Goal: Task Accomplishment & Management: Use online tool/utility

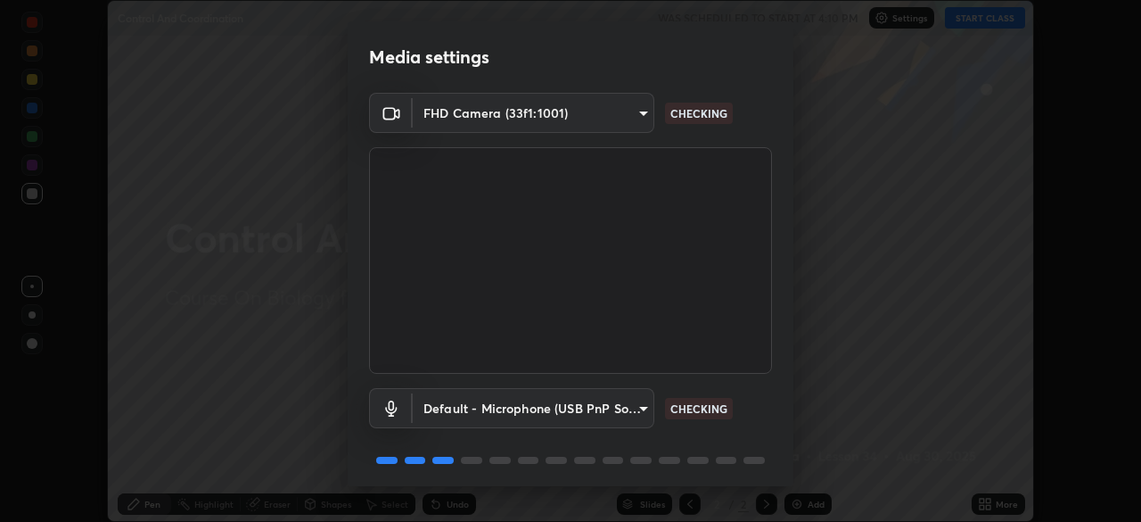
scroll to position [63, 0]
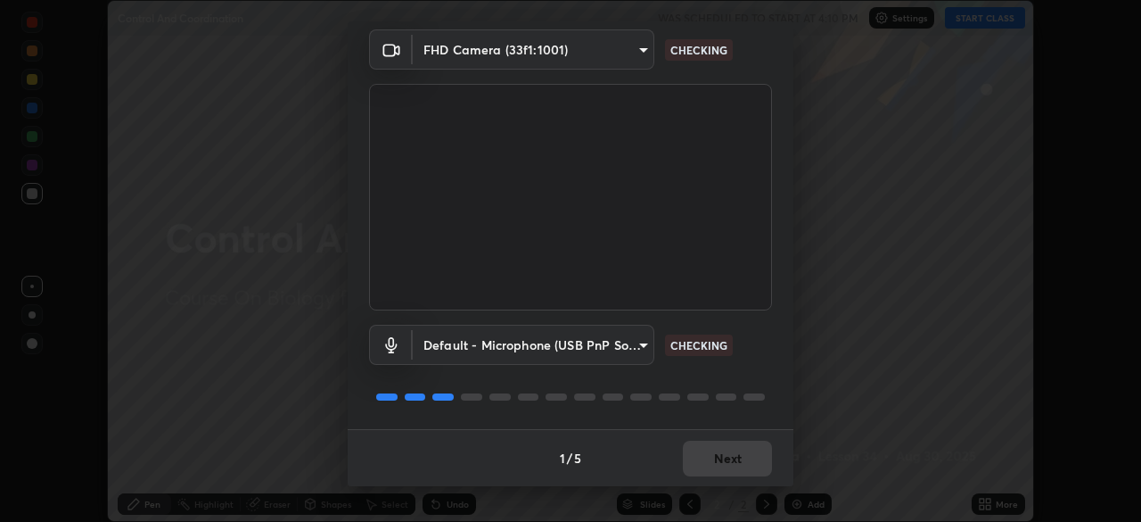
click at [700, 443] on div "1 / 5 Next" at bounding box center [571, 457] width 446 height 57
click at [706, 444] on div "1 / 5 Next" at bounding box center [571, 457] width 446 height 57
click at [709, 447] on div "1 / 5 Next" at bounding box center [571, 457] width 446 height 57
click at [708, 442] on div "1 / 5 Next" at bounding box center [571, 457] width 446 height 57
click at [720, 454] on div "1 / 5 Next" at bounding box center [571, 457] width 446 height 57
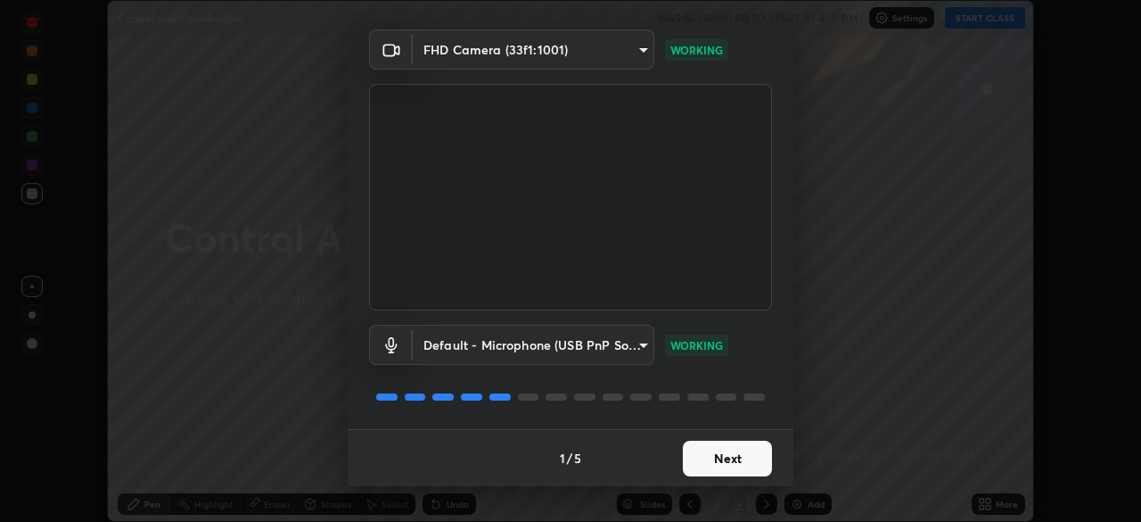
click at [720, 469] on button "Next" at bounding box center [727, 458] width 89 height 36
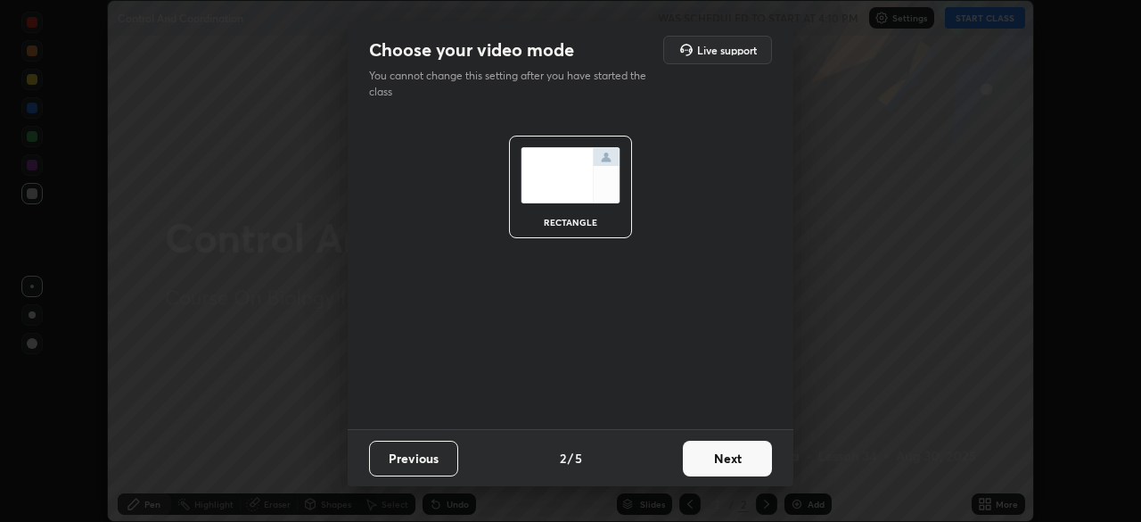
scroll to position [0, 0]
click at [725, 464] on button "Next" at bounding box center [727, 458] width 89 height 36
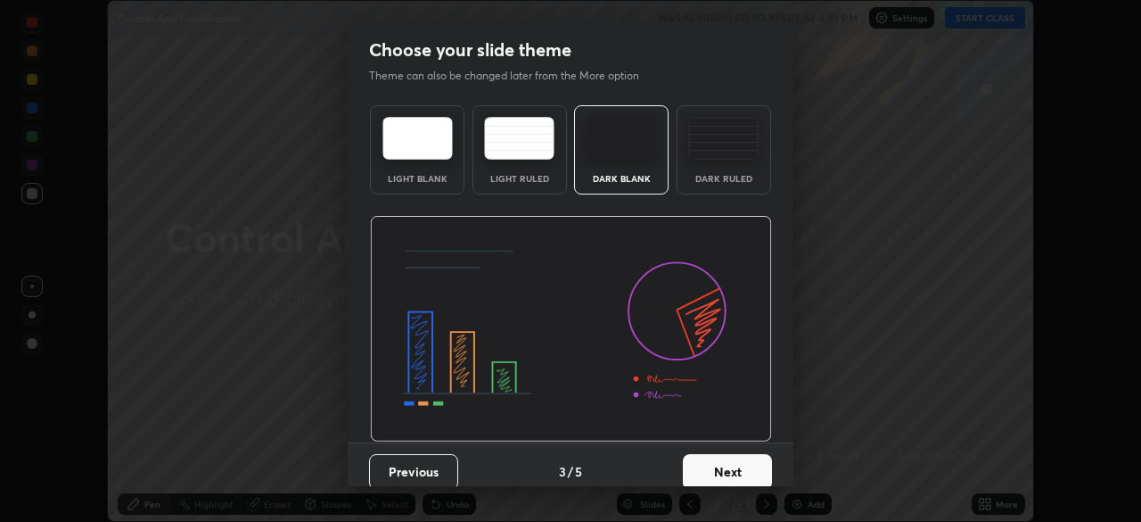
click at [734, 459] on button "Next" at bounding box center [727, 472] width 89 height 36
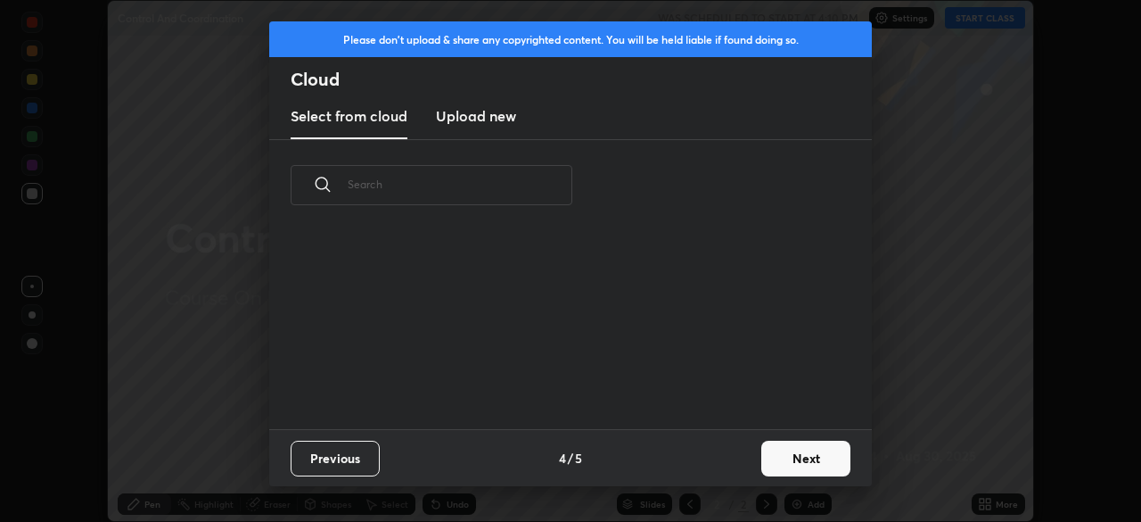
click at [747, 461] on div "Previous 4 / 5 Next" at bounding box center [570, 457] width 603 height 57
click at [786, 458] on button "Next" at bounding box center [805, 458] width 89 height 36
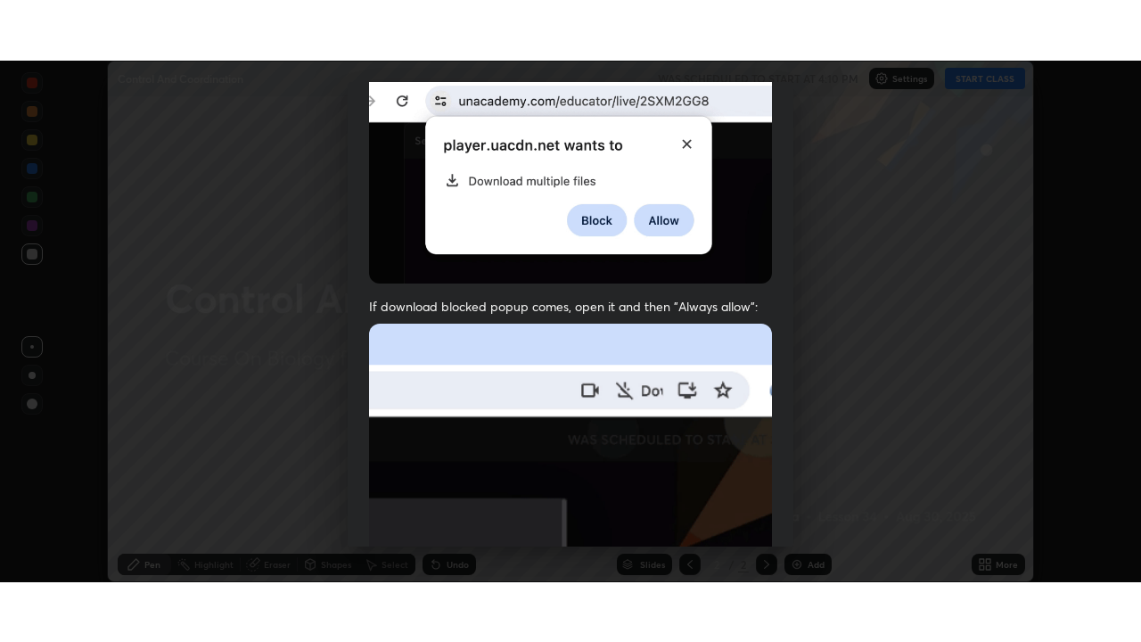
scroll to position [427, 0]
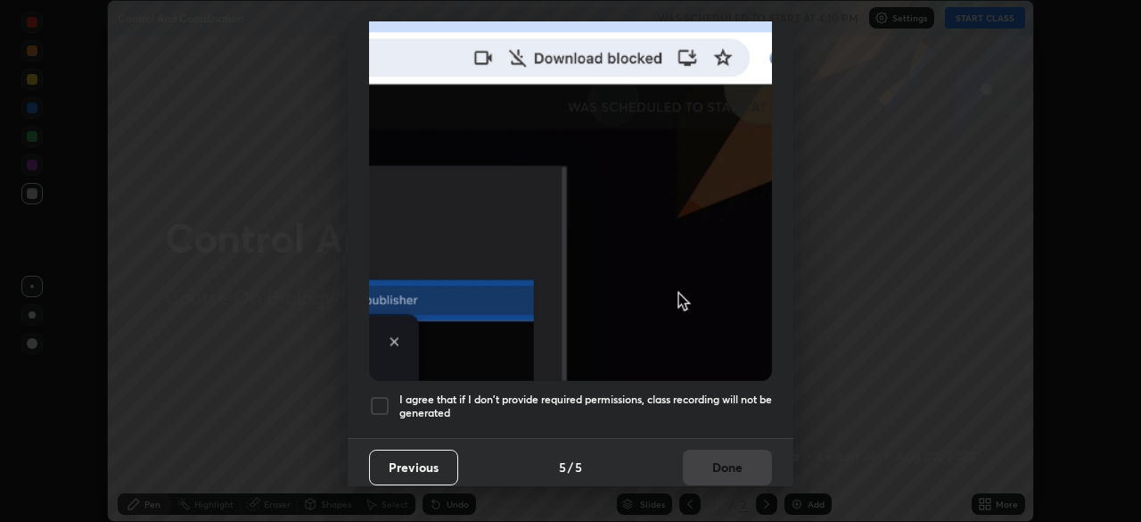
click at [379, 395] on div at bounding box center [379, 405] width 21 height 21
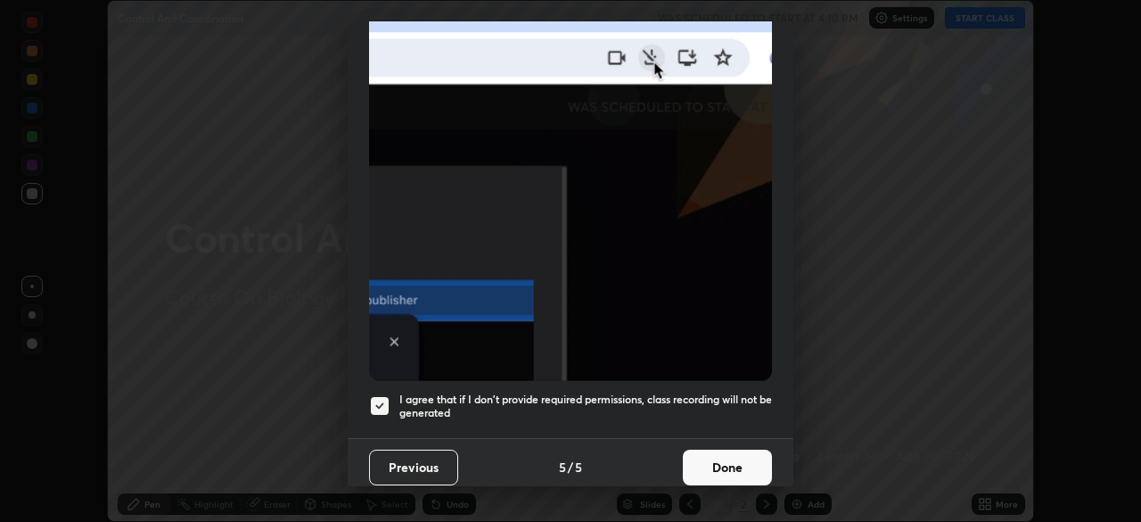
click at [734, 465] on button "Done" at bounding box center [727, 467] width 89 height 36
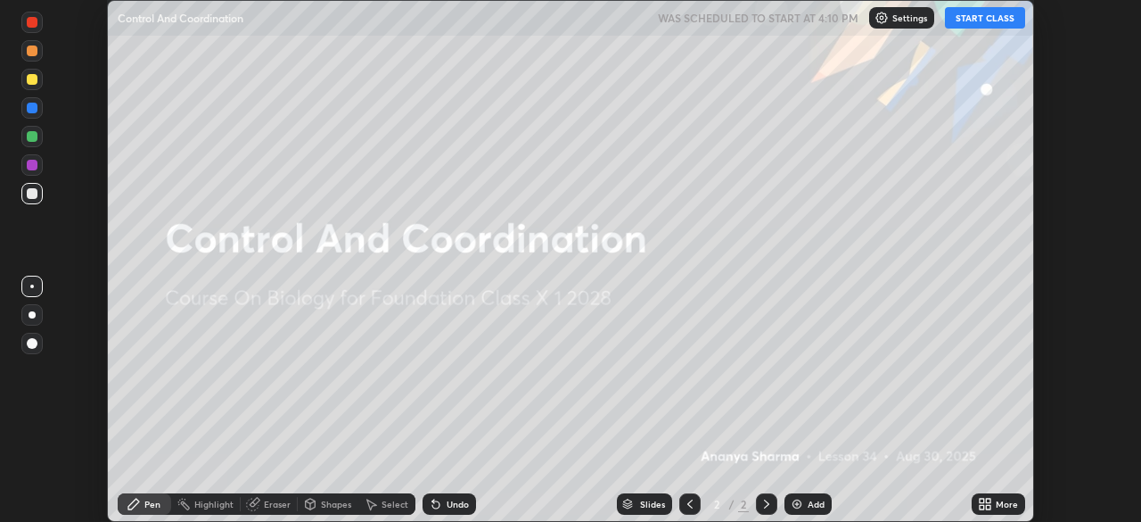
click at [983, 17] on button "START CLASS" at bounding box center [985, 17] width 80 height 21
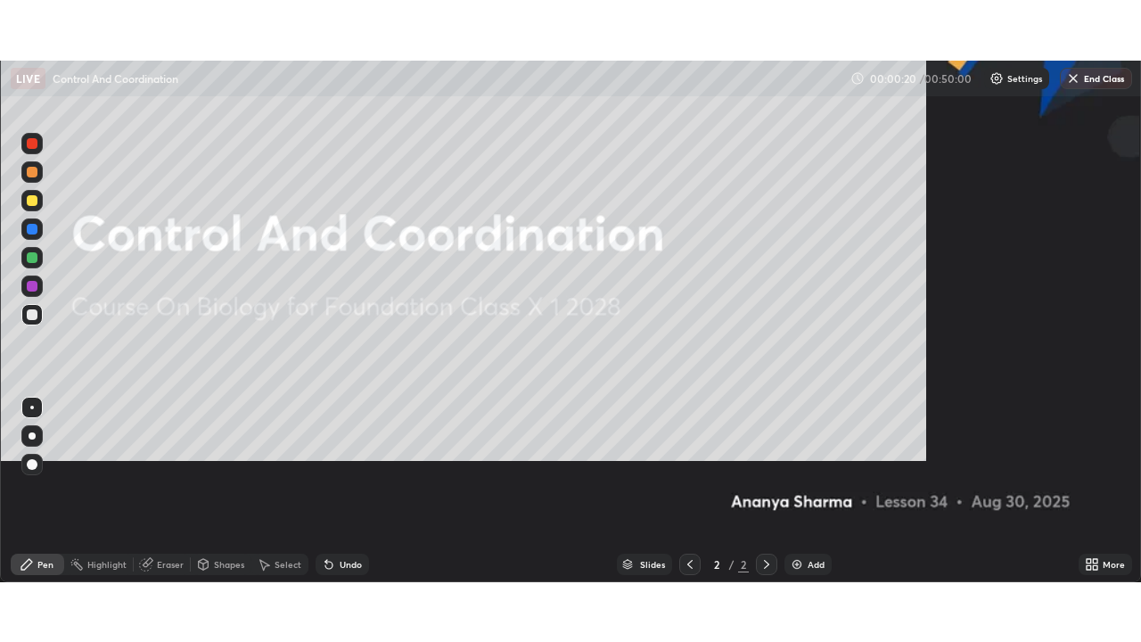
scroll to position [642, 1141]
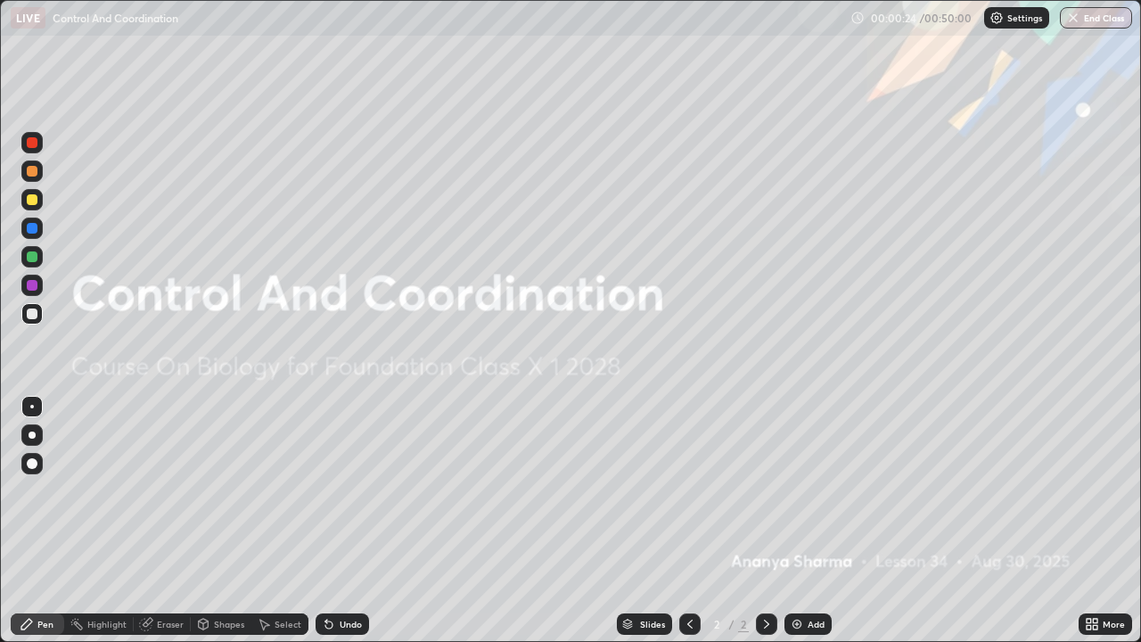
click at [819, 521] on div "Add" at bounding box center [816, 624] width 17 height 9
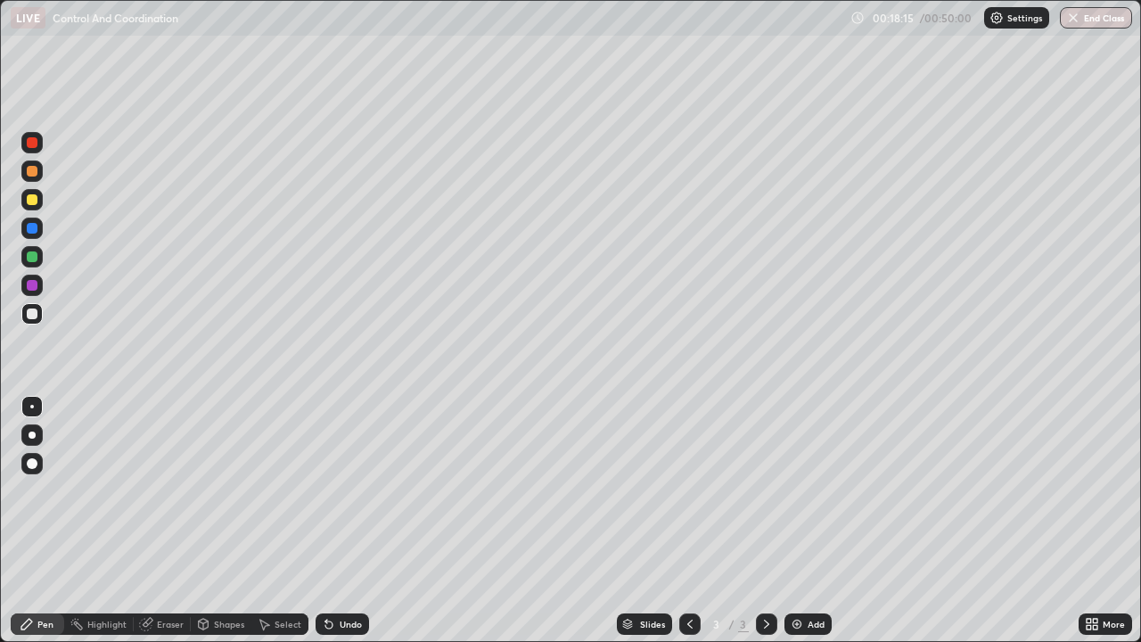
click at [34, 140] on div at bounding box center [32, 142] width 11 height 11
click at [29, 317] on div at bounding box center [32, 314] width 11 height 11
click at [814, 521] on div "Add" at bounding box center [816, 624] width 17 height 9
click at [32, 435] on div at bounding box center [32, 435] width 7 height 7
click at [804, 521] on div "Add" at bounding box center [808, 623] width 47 height 21
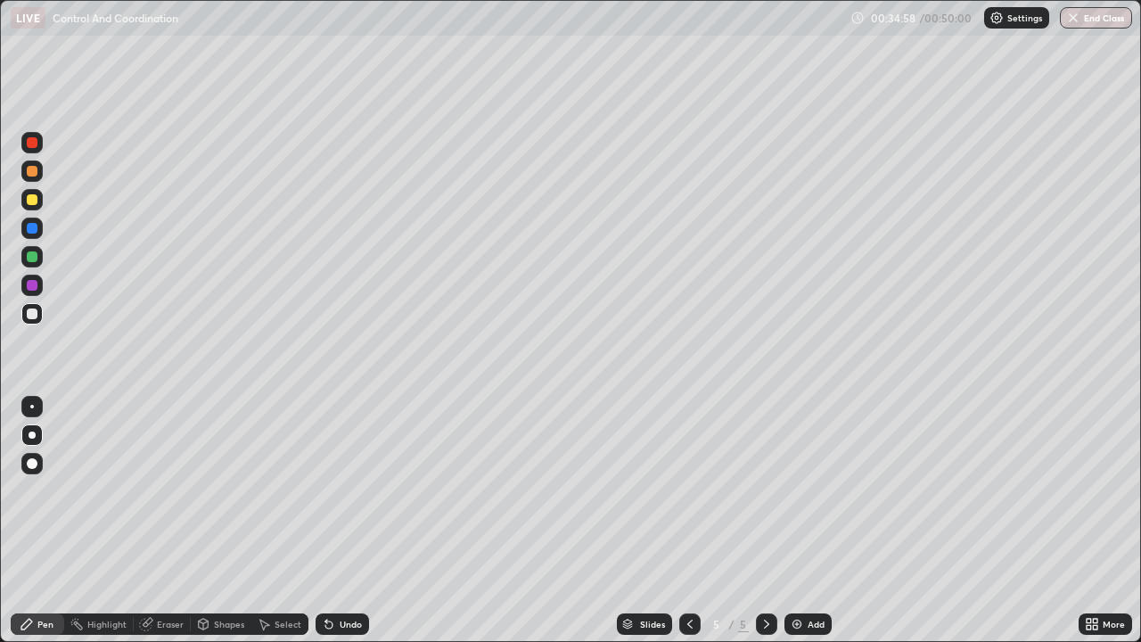
click at [34, 466] on div at bounding box center [32, 463] width 11 height 11
click at [32, 198] on div at bounding box center [32, 199] width 11 height 11
click at [32, 407] on div at bounding box center [32, 407] width 4 height 4
click at [34, 260] on div at bounding box center [32, 256] width 11 height 11
click at [35, 315] on div at bounding box center [32, 314] width 11 height 11
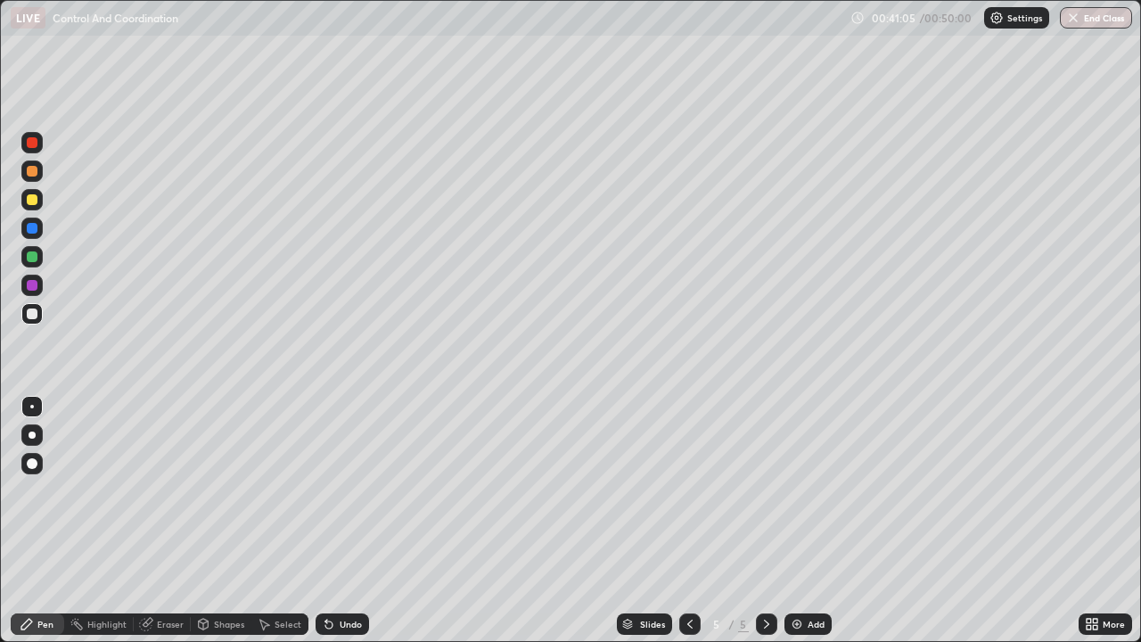
click at [340, 521] on div "Undo" at bounding box center [351, 624] width 22 height 9
click at [791, 521] on img at bounding box center [797, 624] width 14 height 14
click at [30, 320] on div at bounding box center [31, 313] width 21 height 21
click at [31, 259] on div at bounding box center [32, 256] width 11 height 11
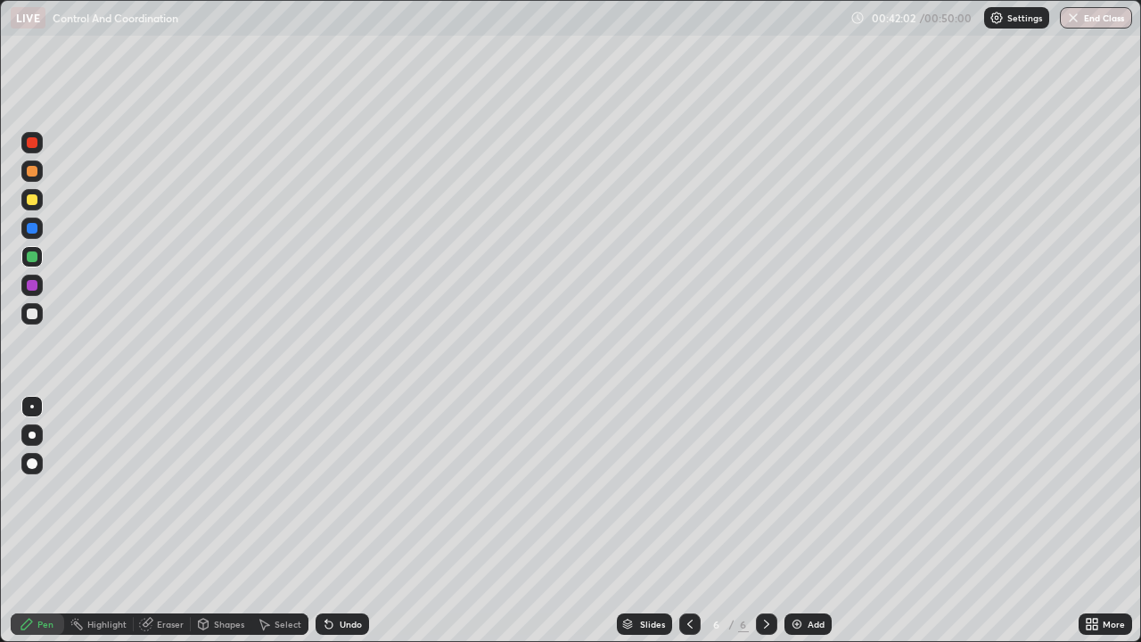
click at [340, 521] on div "Undo" at bounding box center [351, 624] width 22 height 9
click at [330, 521] on icon at bounding box center [329, 624] width 14 height 14
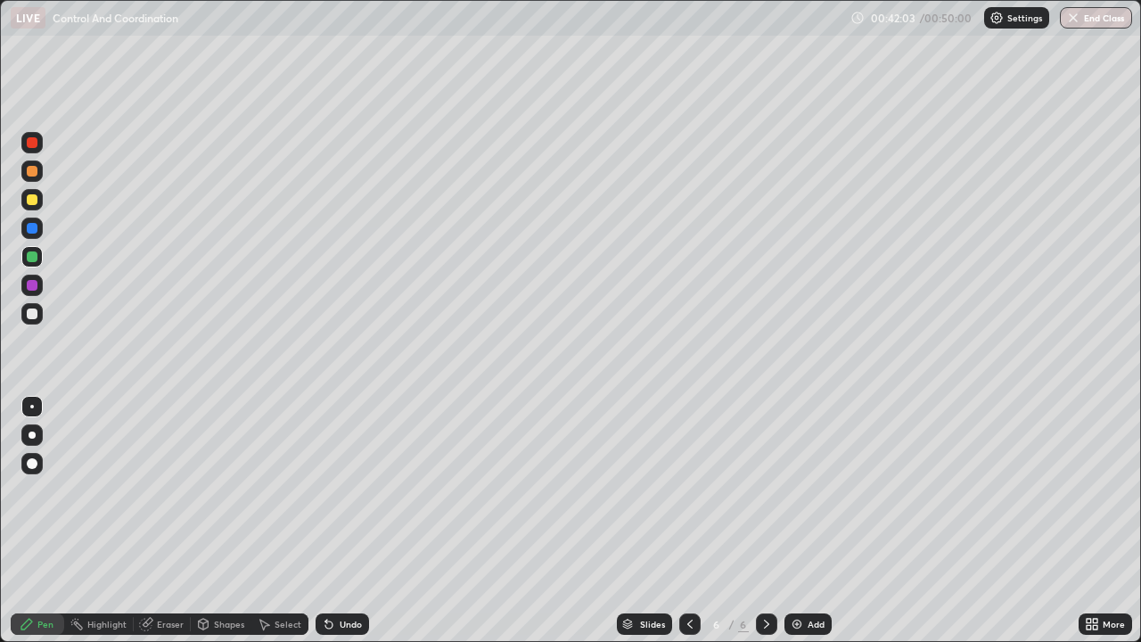
click at [325, 521] on icon at bounding box center [326, 621] width 2 height 2
click at [359, 521] on div "Undo" at bounding box center [342, 623] width 53 height 21
click at [346, 521] on div "Undo" at bounding box center [351, 624] width 22 height 9
click at [342, 521] on div "Undo" at bounding box center [351, 624] width 22 height 9
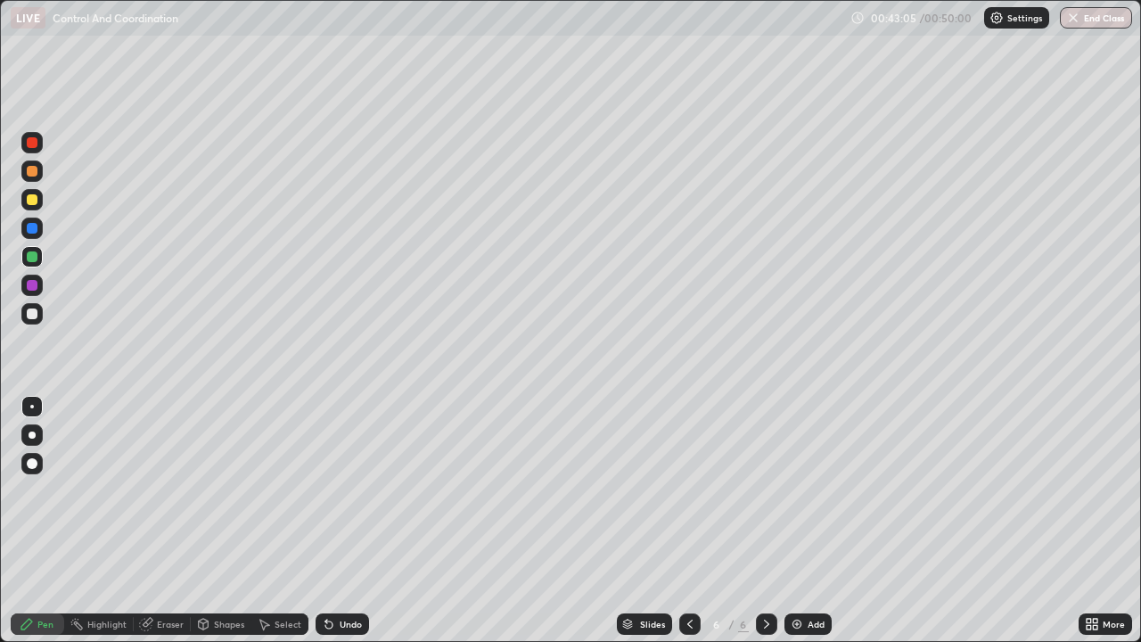
click at [341, 521] on div "Undo" at bounding box center [351, 624] width 22 height 9
click at [336, 521] on div "Undo" at bounding box center [342, 623] width 53 height 21
click at [801, 521] on div "Add" at bounding box center [808, 623] width 47 height 21
click at [34, 433] on div at bounding box center [32, 435] width 7 height 7
click at [35, 284] on div at bounding box center [32, 285] width 11 height 11
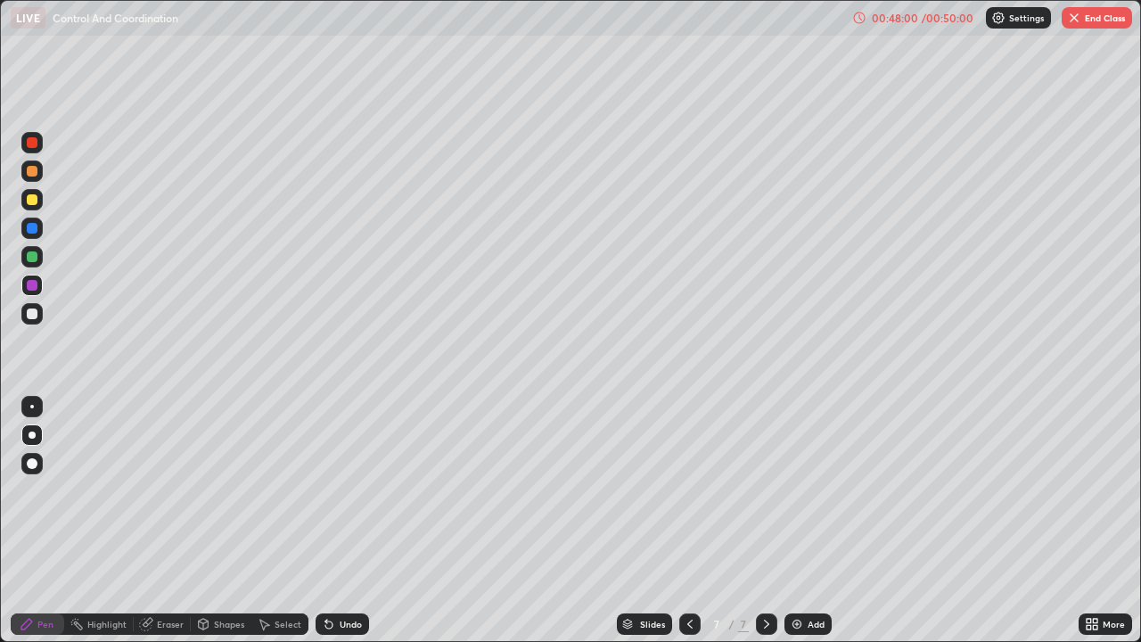
click at [25, 320] on div at bounding box center [31, 313] width 21 height 21
click at [342, 521] on div "Undo" at bounding box center [351, 624] width 22 height 9
click at [326, 521] on icon at bounding box center [328, 624] width 7 height 7
click at [336, 521] on div "Undo" at bounding box center [342, 623] width 53 height 21
click at [325, 521] on icon at bounding box center [326, 621] width 2 height 2
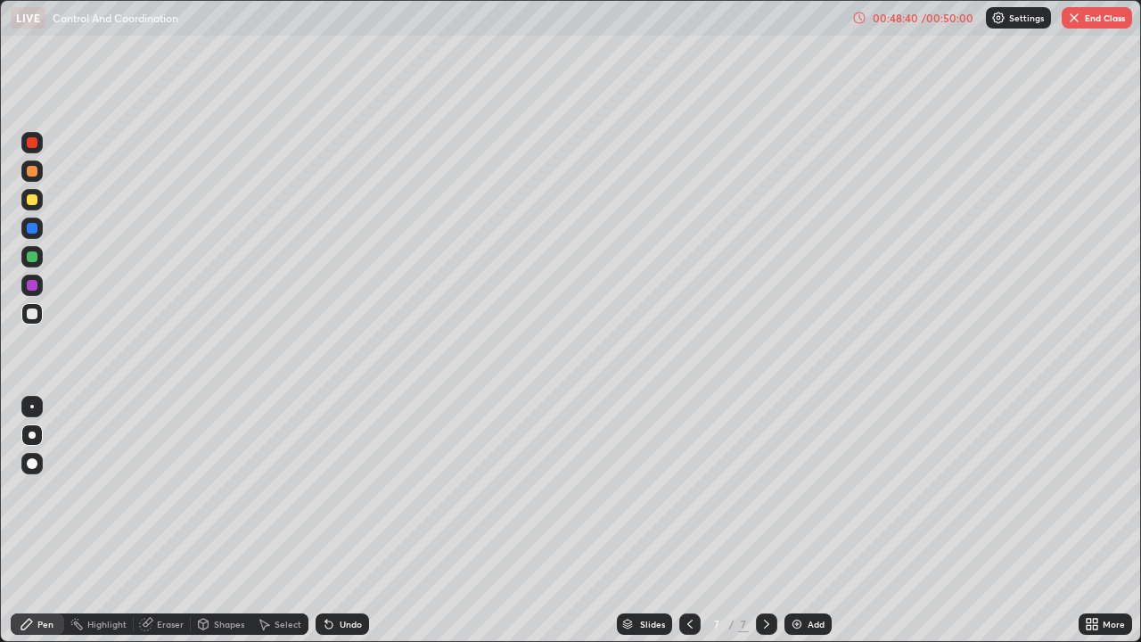
click at [331, 521] on icon at bounding box center [329, 624] width 14 height 14
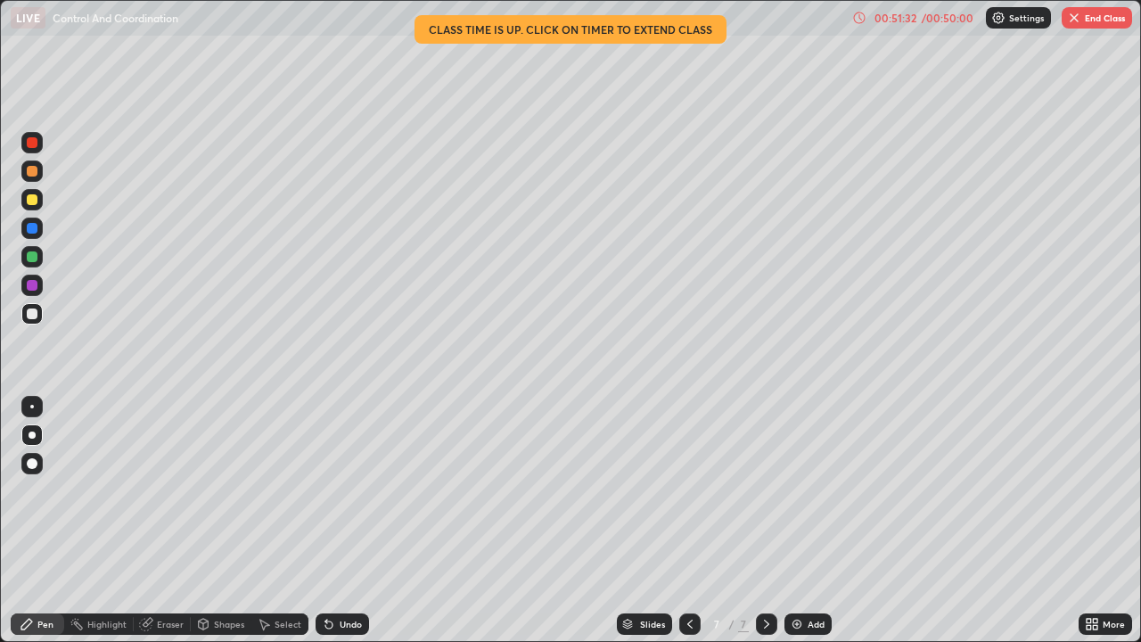
click at [30, 198] on div at bounding box center [32, 199] width 11 height 11
click at [1099, 16] on button "End Class" at bounding box center [1097, 17] width 70 height 21
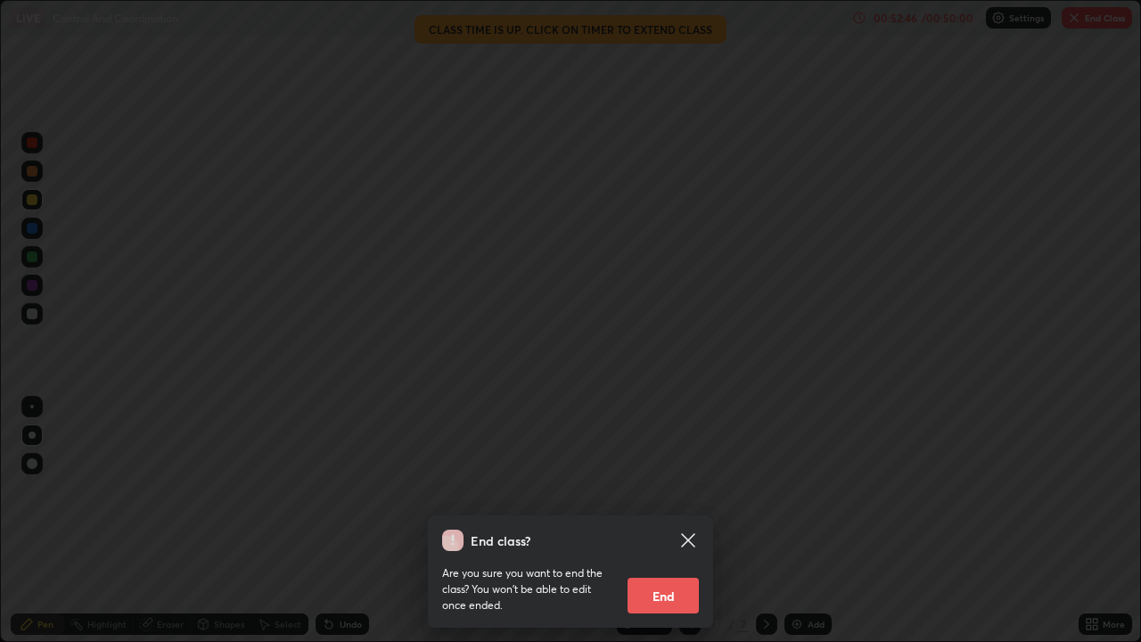
click at [669, 521] on button "End" at bounding box center [663, 596] width 71 height 36
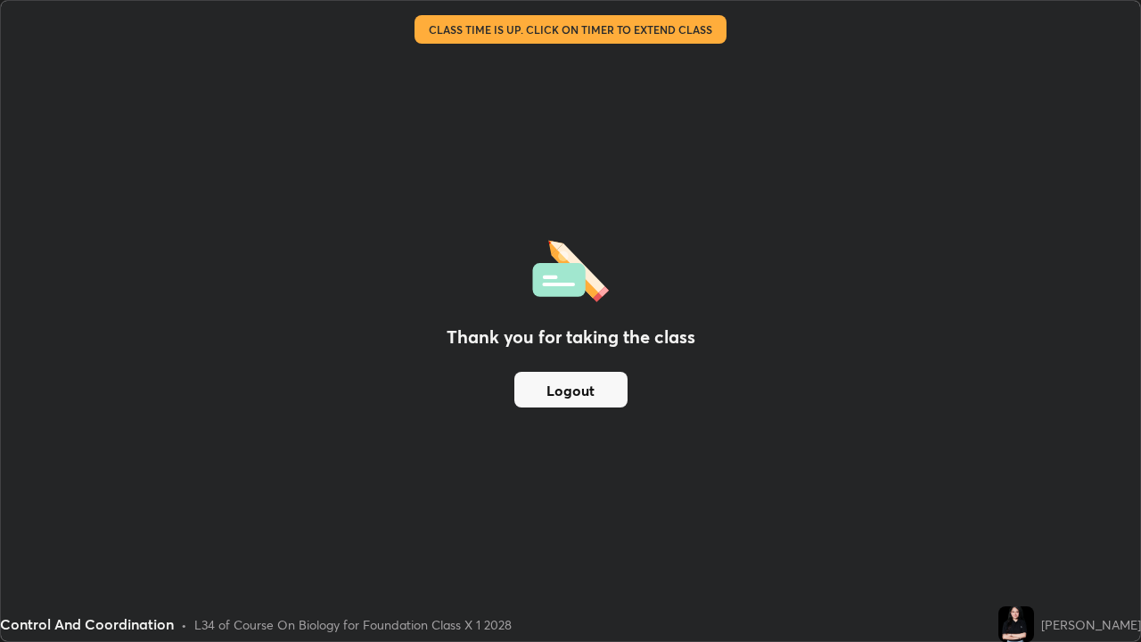
click at [579, 398] on button "Logout" at bounding box center [570, 390] width 113 height 36
